Goal: Task Accomplishment & Management: Use online tool/utility

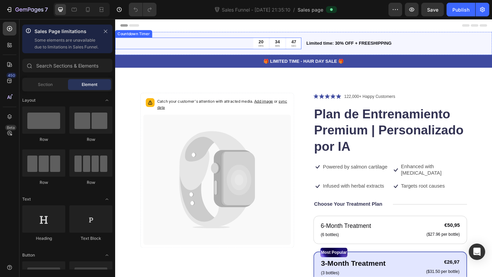
click at [283, 47] on div "34 MIN" at bounding box center [291, 45] width 16 height 13
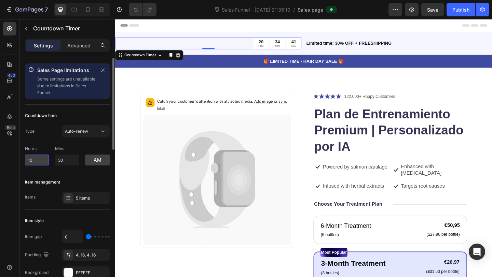
click at [39, 158] on input "10" at bounding box center [37, 160] width 24 height 11
click at [39, 142] on div "Type Auto-renew Hours 10 Mins 30 am" at bounding box center [67, 145] width 85 height 40
click at [74, 130] on span "Auto-renew" at bounding box center [76, 131] width 23 height 5
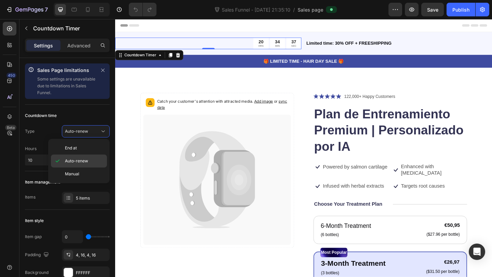
click at [71, 159] on span "Auto-renew" at bounding box center [76, 161] width 23 height 6
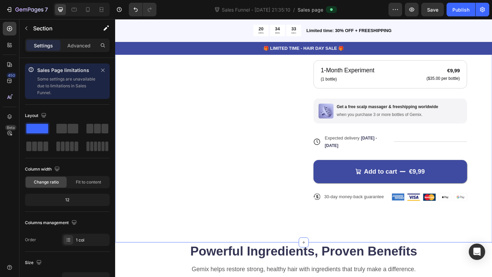
scroll to position [209, 0]
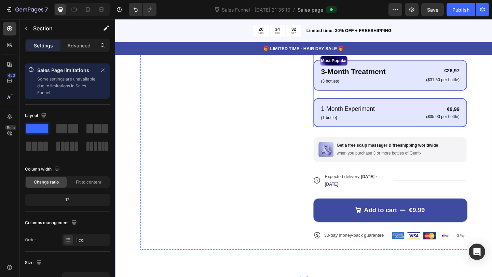
click at [393, 114] on p "1-Month Experiment" at bounding box center [368, 117] width 58 height 10
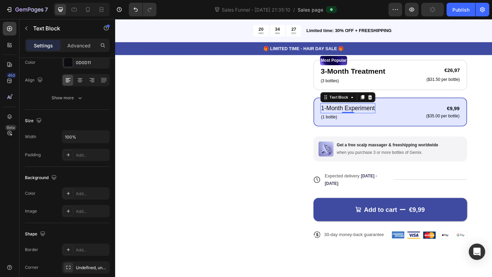
scroll to position [0, 0]
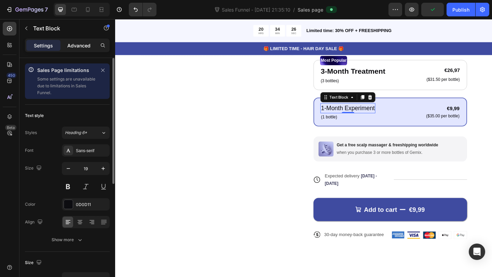
click at [73, 42] on p "Advanced" at bounding box center [78, 45] width 23 height 7
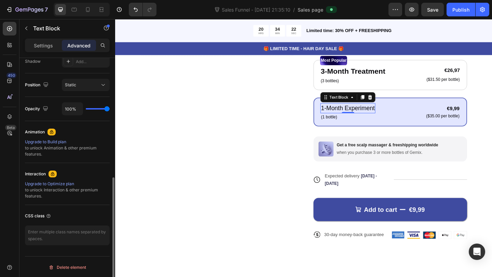
scroll to position [235, 0]
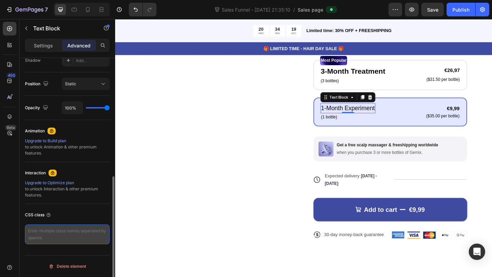
click at [54, 240] on textarea at bounding box center [67, 235] width 85 height 20
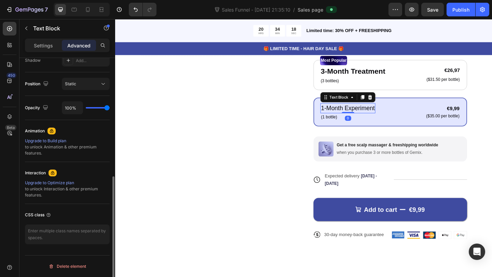
click at [68, 219] on div "CSS class" at bounding box center [67, 215] width 85 height 11
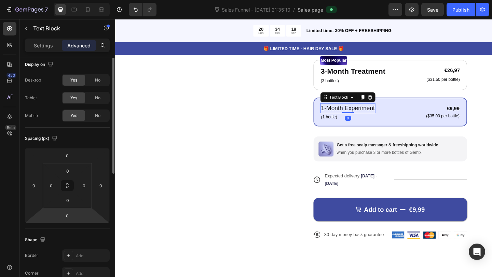
scroll to position [0, 0]
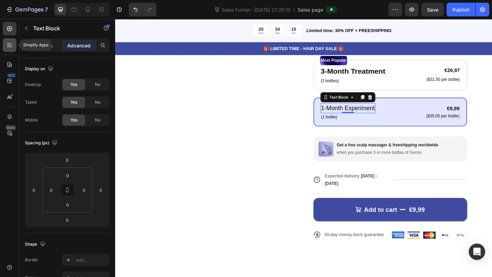
click at [8, 42] on icon at bounding box center [9, 45] width 7 height 7
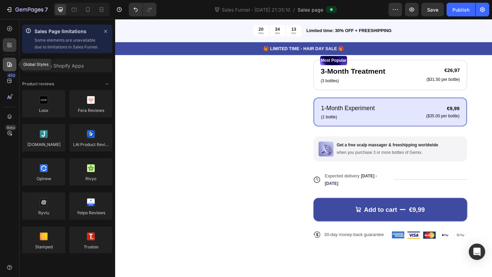
click at [10, 60] on div at bounding box center [10, 65] width 14 height 14
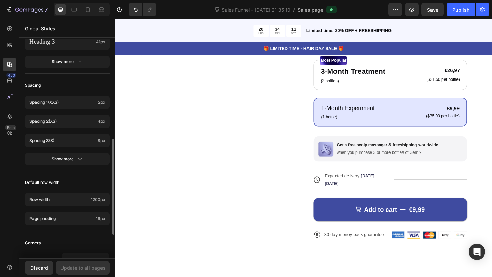
scroll to position [280, 0]
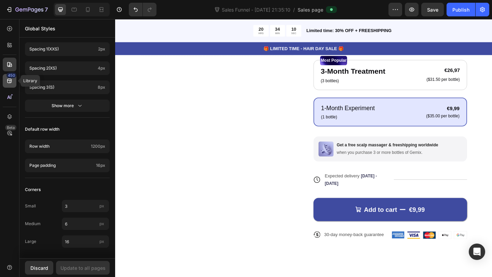
click at [8, 80] on icon at bounding box center [9, 81] width 4 height 4
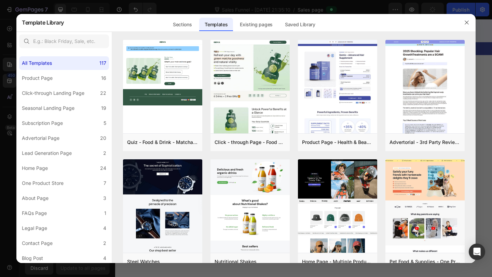
click at [56, 6] on div at bounding box center [246, 138] width 492 height 277
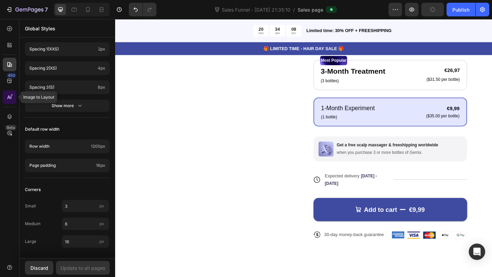
click at [11, 98] on icon at bounding box center [11, 97] width 1 height 3
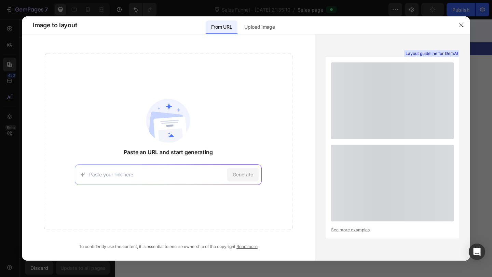
click at [18, 18] on div at bounding box center [246, 138] width 492 height 277
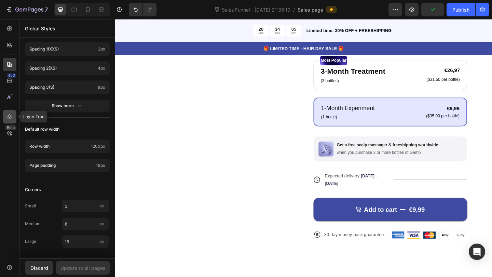
click at [10, 118] on icon at bounding box center [9, 116] width 7 height 7
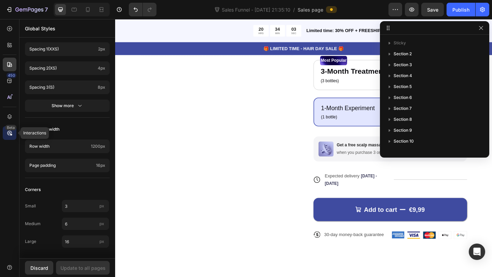
click at [9, 132] on icon at bounding box center [10, 133] width 2 height 2
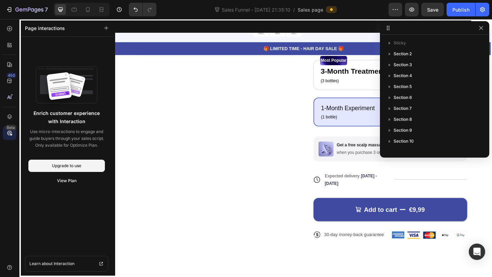
click at [66, 61] on div "Enrich customer experience with Interaction Use micro-interactions to engage an…" at bounding box center [66, 157] width 94 height 240
click at [480, 29] on icon "button" at bounding box center [480, 27] width 5 height 5
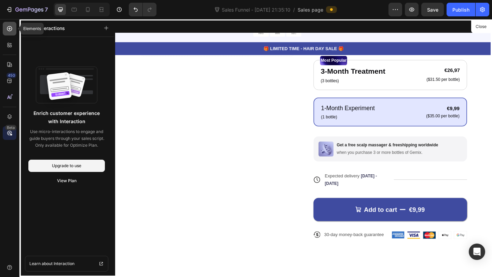
click at [8, 32] on div at bounding box center [10, 29] width 14 height 14
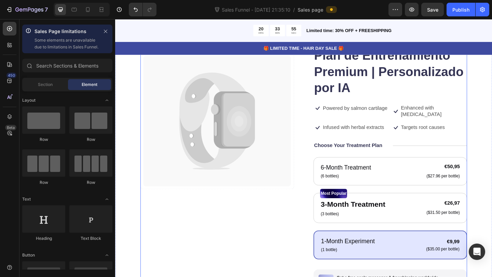
scroll to position [0, 0]
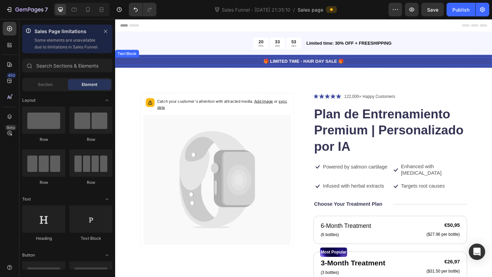
click at [323, 65] on p "🎁 LIMITED TIME - HAIR DAY SALE 🎁" at bounding box center [320, 64] width 408 height 7
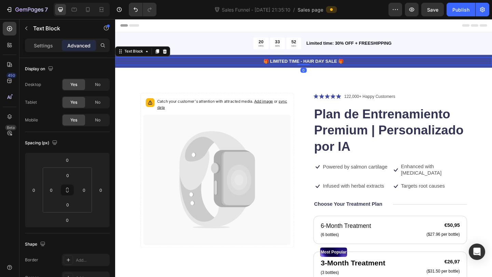
click at [365, 69] on div "🎁 LIMITED TIME - HAIR DAY SALE 🎁" at bounding box center [320, 65] width 410 height 9
click at [348, 68] on p "🎁 LIMITED TIME - HAIR DAY SALE 🎁" at bounding box center [320, 64] width 408 height 7
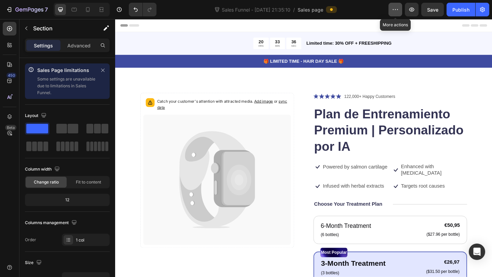
click at [395, 8] on icon "button" at bounding box center [395, 9] width 7 height 7
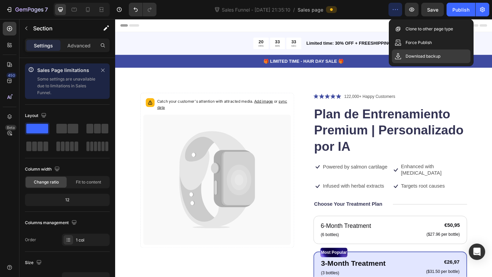
click at [411, 52] on div "Download backup" at bounding box center [431, 57] width 79 height 14
